Goal: Task Accomplishment & Management: Use online tool/utility

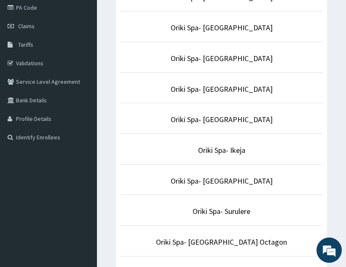
scroll to position [109, 0]
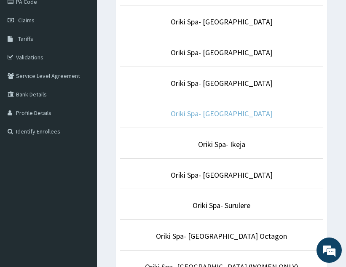
click at [221, 114] on link "Oriki Spa- [GEOGRAPHIC_DATA]" at bounding box center [222, 114] width 102 height 10
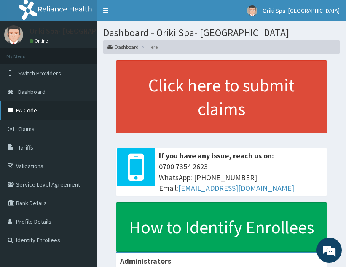
click at [22, 111] on link "PA Code" at bounding box center [48, 110] width 97 height 19
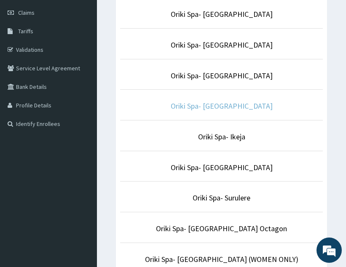
scroll to position [117, 0]
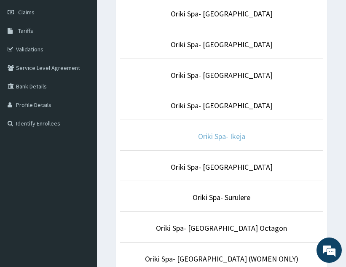
click at [212, 137] on link "Oriki Spa- Ikeja" at bounding box center [221, 136] width 47 height 10
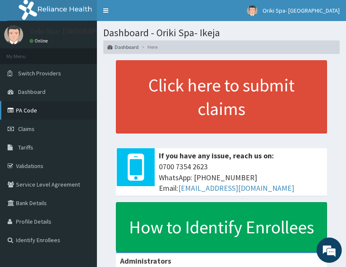
click at [27, 104] on link "PA Code" at bounding box center [48, 110] width 97 height 19
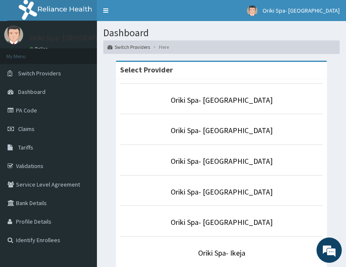
scroll to position [180, 0]
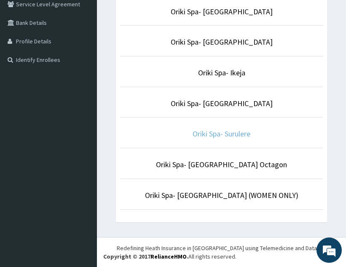
click at [221, 131] on link "Oriki Spa- Surulere" at bounding box center [221, 134] width 58 height 10
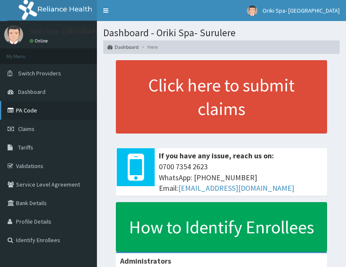
click at [29, 107] on link "PA Code" at bounding box center [48, 110] width 97 height 19
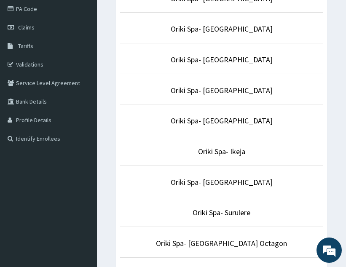
scroll to position [102, 0]
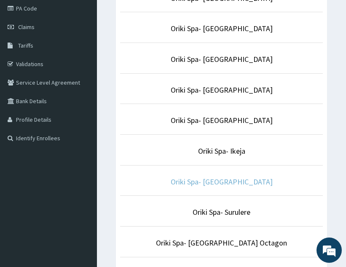
click at [227, 179] on link "Oriki Spa- [GEOGRAPHIC_DATA]" at bounding box center [222, 182] width 102 height 10
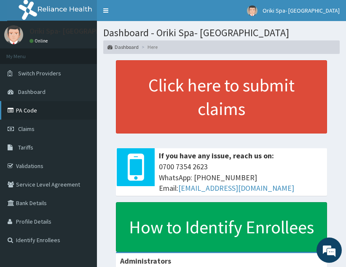
click at [59, 106] on link "PA Code" at bounding box center [48, 110] width 97 height 19
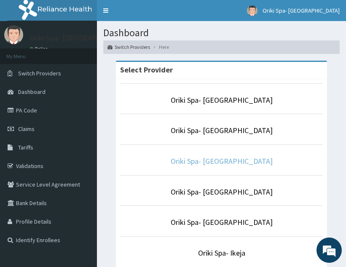
scroll to position [48, 0]
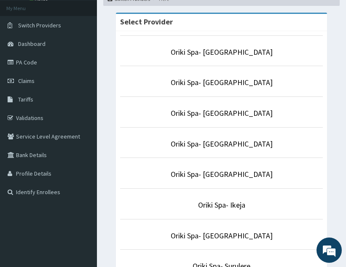
click at [211, 169] on p "Oriki Spa- [GEOGRAPHIC_DATA]" at bounding box center [221, 174] width 203 height 11
click at [210, 173] on link "Oriki Spa- [GEOGRAPHIC_DATA]" at bounding box center [222, 174] width 102 height 10
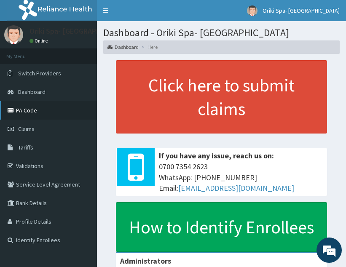
click at [21, 107] on link "PA Code" at bounding box center [48, 110] width 97 height 19
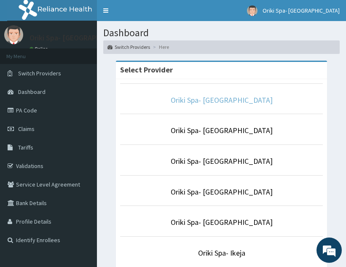
click at [227, 104] on link "Oriki Spa- [GEOGRAPHIC_DATA]" at bounding box center [222, 100] width 102 height 10
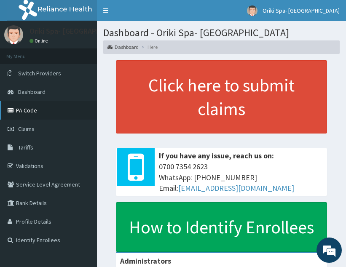
click at [13, 112] on icon at bounding box center [12, 110] width 8 height 6
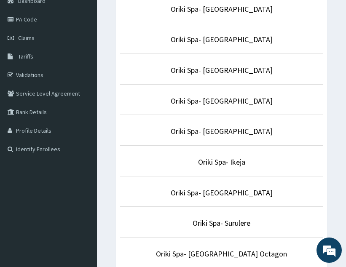
scroll to position [112, 0]
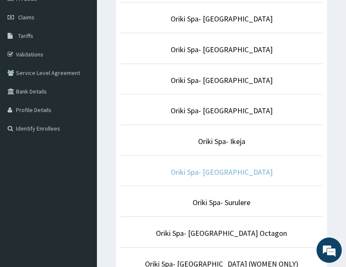
click at [230, 171] on link "Oriki Spa- [GEOGRAPHIC_DATA]" at bounding box center [222, 172] width 102 height 10
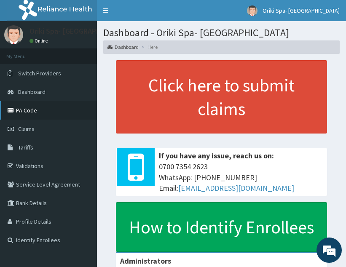
click at [31, 106] on link "PA Code" at bounding box center [48, 110] width 97 height 19
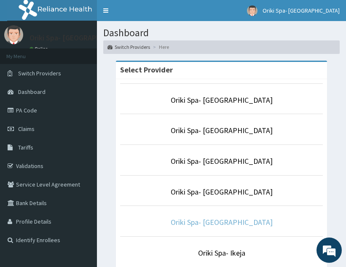
click at [236, 220] on link "Oriki Spa- Ibadan" at bounding box center [222, 222] width 102 height 10
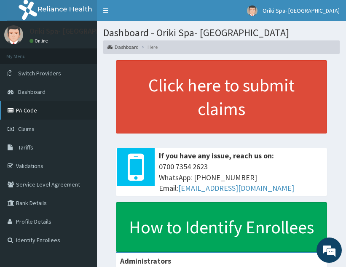
click at [32, 109] on link "PA Code" at bounding box center [48, 110] width 97 height 19
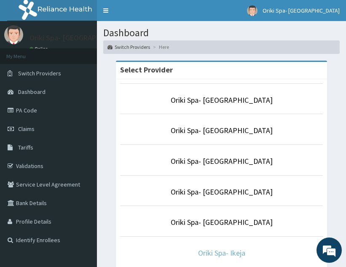
click at [218, 253] on link "Oriki Spa- Ikeja" at bounding box center [221, 253] width 47 height 10
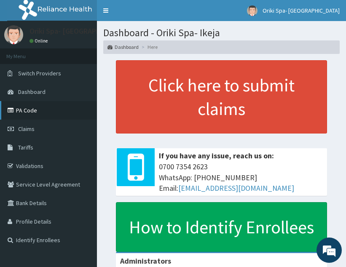
click at [20, 108] on link "PA Code" at bounding box center [48, 110] width 97 height 19
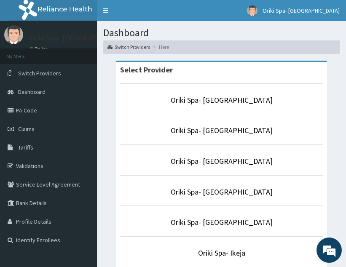
scroll to position [13, 0]
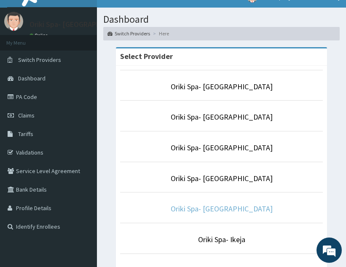
click at [225, 208] on link "Oriki Spa- [GEOGRAPHIC_DATA]" at bounding box center [222, 209] width 102 height 10
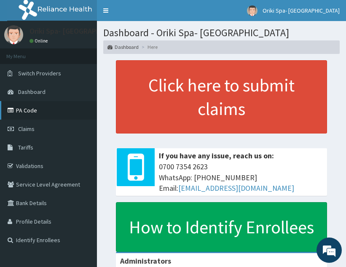
click at [28, 112] on link "PA Code" at bounding box center [48, 110] width 97 height 19
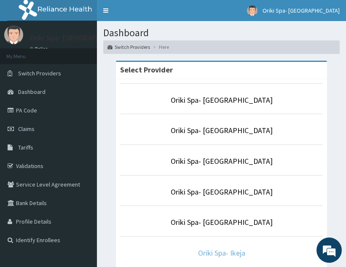
click at [219, 253] on link "Oriki Spa- Ikeja" at bounding box center [221, 253] width 47 height 10
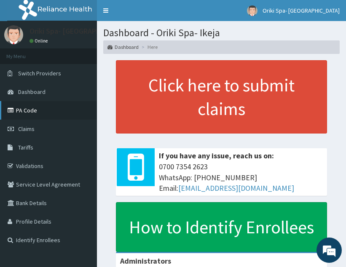
click at [34, 115] on link "PA Code" at bounding box center [48, 110] width 97 height 19
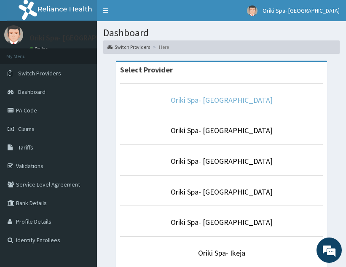
click at [219, 100] on link "Oriki Spa- [GEOGRAPHIC_DATA]" at bounding box center [222, 100] width 102 height 10
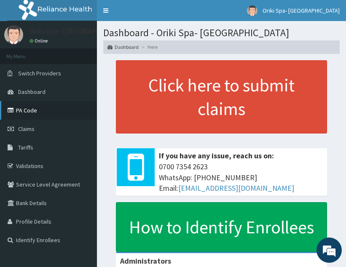
click at [81, 114] on link "PA Code" at bounding box center [48, 110] width 97 height 19
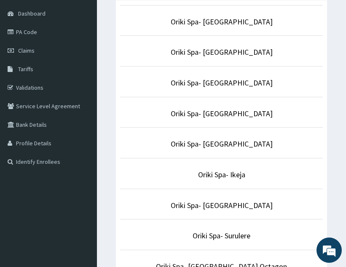
scroll to position [80, 0]
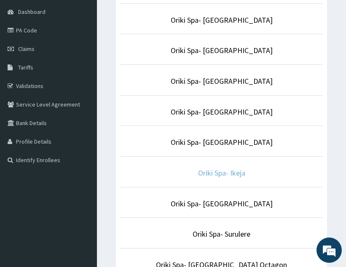
click at [227, 172] on link "Oriki Spa- Ikeja" at bounding box center [221, 173] width 47 height 10
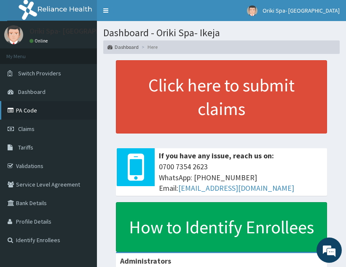
click at [43, 113] on link "PA Code" at bounding box center [48, 110] width 97 height 19
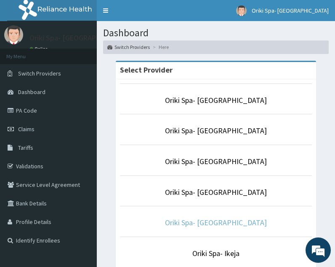
click at [220, 224] on link "Oriki Spa- Ibadan" at bounding box center [216, 222] width 102 height 10
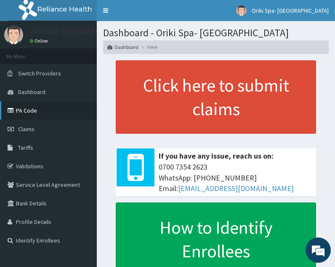
click at [30, 104] on link "PA Code" at bounding box center [48, 110] width 97 height 19
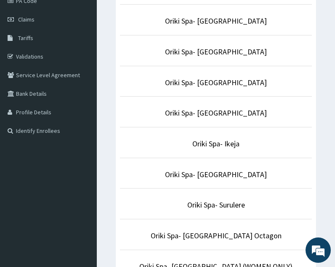
scroll to position [110, 0]
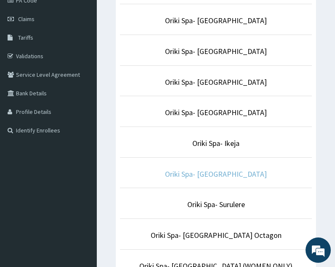
click at [237, 170] on link "Oriki Spa- [GEOGRAPHIC_DATA]" at bounding box center [216, 174] width 102 height 10
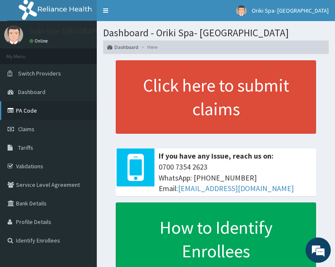
click at [40, 110] on link "PA Code" at bounding box center [48, 110] width 97 height 19
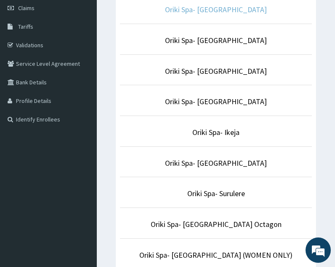
scroll to position [121, 0]
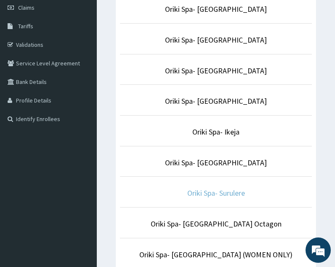
click at [229, 191] on link "Oriki Spa- Surulere" at bounding box center [216, 193] width 58 height 10
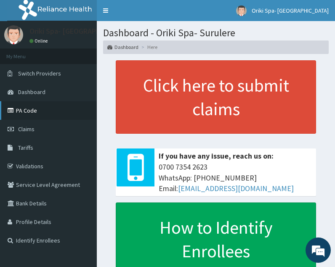
click at [30, 115] on link "PA Code" at bounding box center [48, 110] width 97 height 19
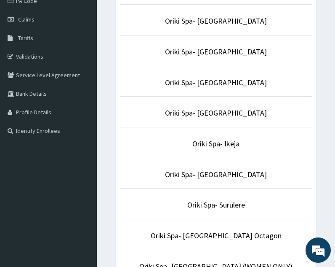
scroll to position [110, 0]
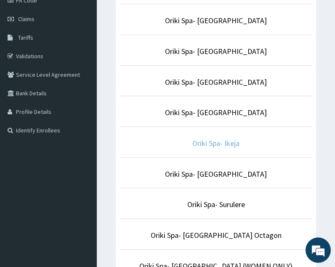
click at [207, 140] on link "Oriki Spa- Ikeja" at bounding box center [215, 143] width 47 height 10
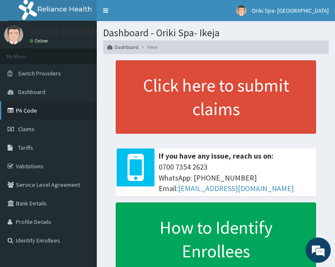
click at [26, 113] on link "PA Code" at bounding box center [48, 110] width 97 height 19
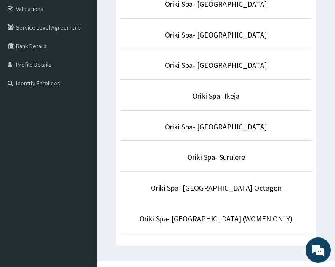
scroll to position [181, 0]
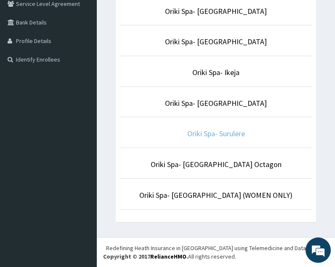
click at [194, 133] on link "Oriki Spa- Surulere" at bounding box center [216, 133] width 58 height 10
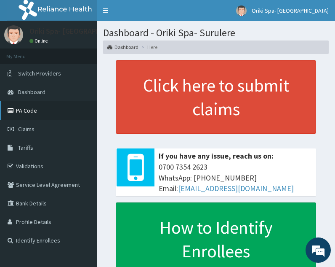
click at [16, 106] on link "PA Code" at bounding box center [48, 110] width 97 height 19
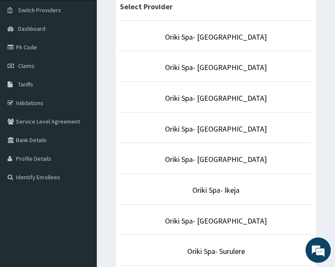
scroll to position [64, 0]
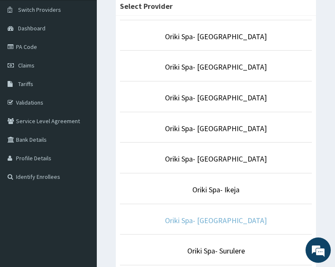
click at [218, 222] on link "Oriki Spa- Vintano Hotel" at bounding box center [216, 220] width 102 height 10
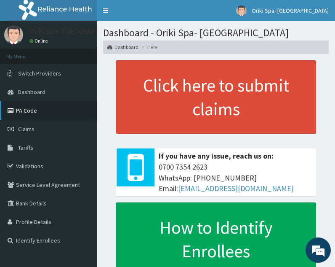
click at [35, 110] on link "PA Code" at bounding box center [48, 110] width 97 height 19
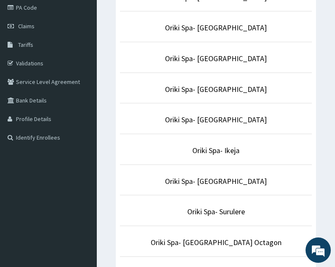
scroll to position [103, 0]
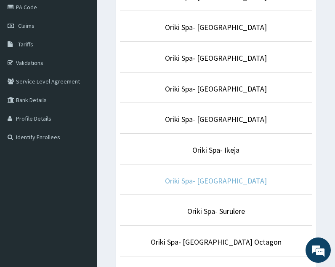
click at [215, 176] on link "Oriki Spa- [GEOGRAPHIC_DATA]" at bounding box center [216, 181] width 102 height 10
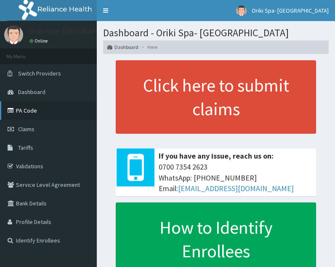
click at [36, 110] on link "PA Code" at bounding box center [48, 110] width 97 height 19
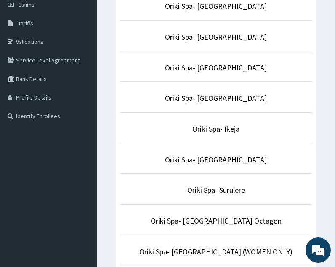
scroll to position [179, 0]
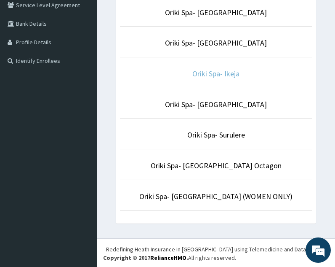
click at [229, 76] on link "Oriki Spa- Ikeja" at bounding box center [215, 74] width 47 height 10
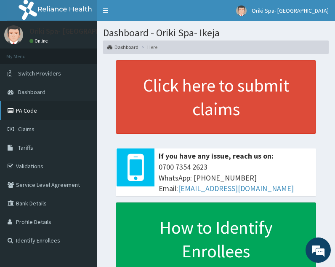
click at [45, 103] on link "PA Code" at bounding box center [48, 110] width 97 height 19
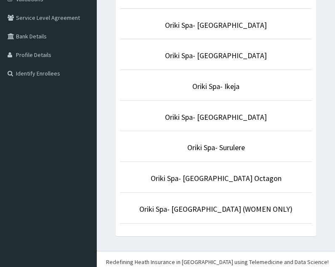
scroll to position [170, 0]
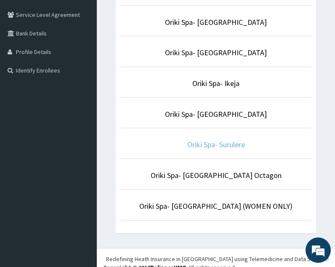
click at [232, 139] on link "Oriki Spa- Surulere" at bounding box center [216, 144] width 58 height 10
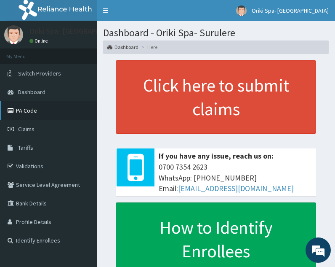
click at [23, 106] on link "PA Code" at bounding box center [48, 110] width 97 height 19
click at [35, 76] on span "Switch Providers" at bounding box center [39, 73] width 43 height 8
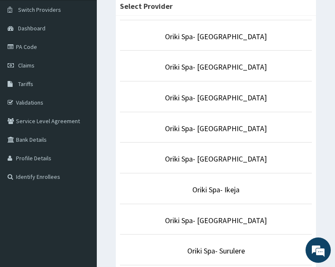
scroll to position [64, 0]
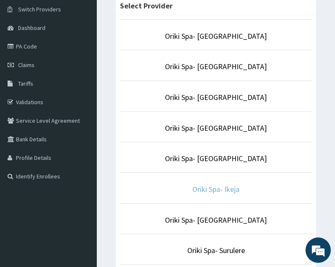
click at [221, 188] on link "Oriki Spa- Ikeja" at bounding box center [215, 189] width 47 height 10
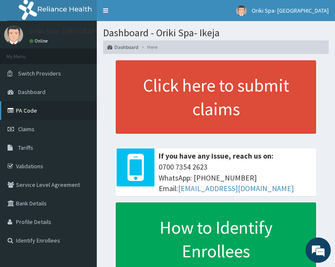
click at [30, 114] on link "PA Code" at bounding box center [48, 110] width 97 height 19
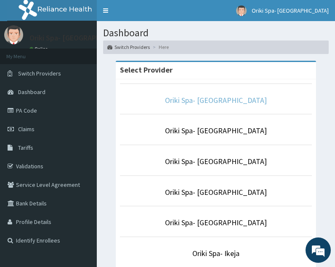
click at [208, 101] on link "Oriki Spa- [GEOGRAPHIC_DATA]" at bounding box center [216, 100] width 102 height 10
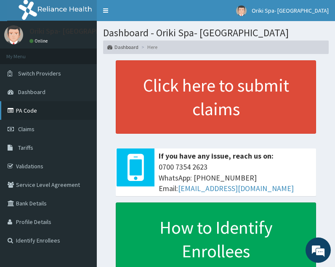
click at [38, 109] on link "PA Code" at bounding box center [48, 110] width 97 height 19
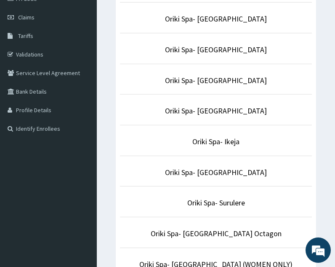
scroll to position [112, 0]
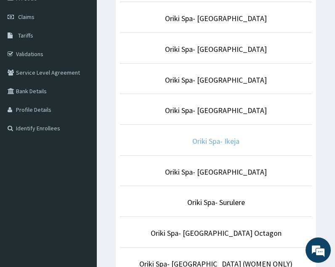
click at [219, 142] on link "Oriki Spa- Ikeja" at bounding box center [215, 141] width 47 height 10
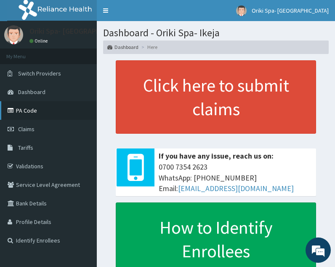
click at [26, 110] on link "PA Code" at bounding box center [48, 110] width 97 height 19
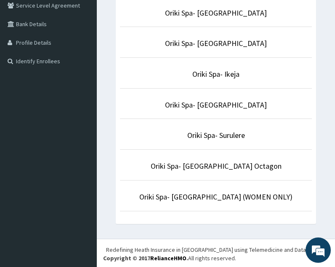
scroll to position [181, 0]
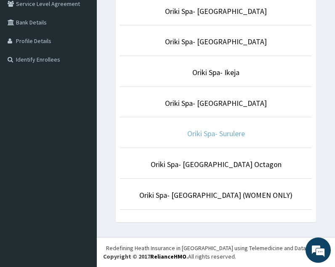
click at [222, 135] on link "Oriki Spa- Surulere" at bounding box center [216, 133] width 58 height 10
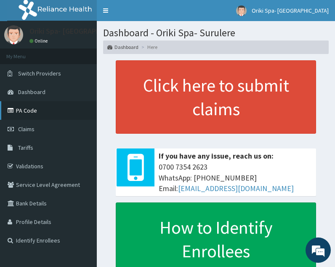
click at [42, 111] on link "PA Code" at bounding box center [48, 110] width 97 height 19
